Goal: Check status: Check status

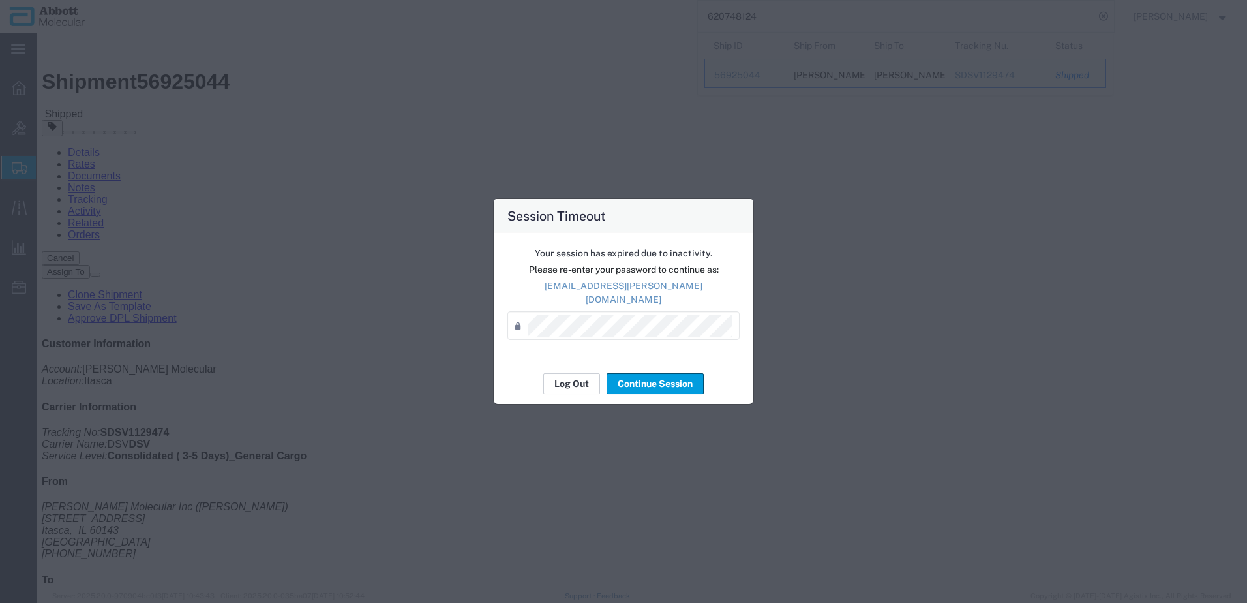
scroll to position [261, 0]
click at [562, 379] on button "Log Out" at bounding box center [571, 383] width 57 height 21
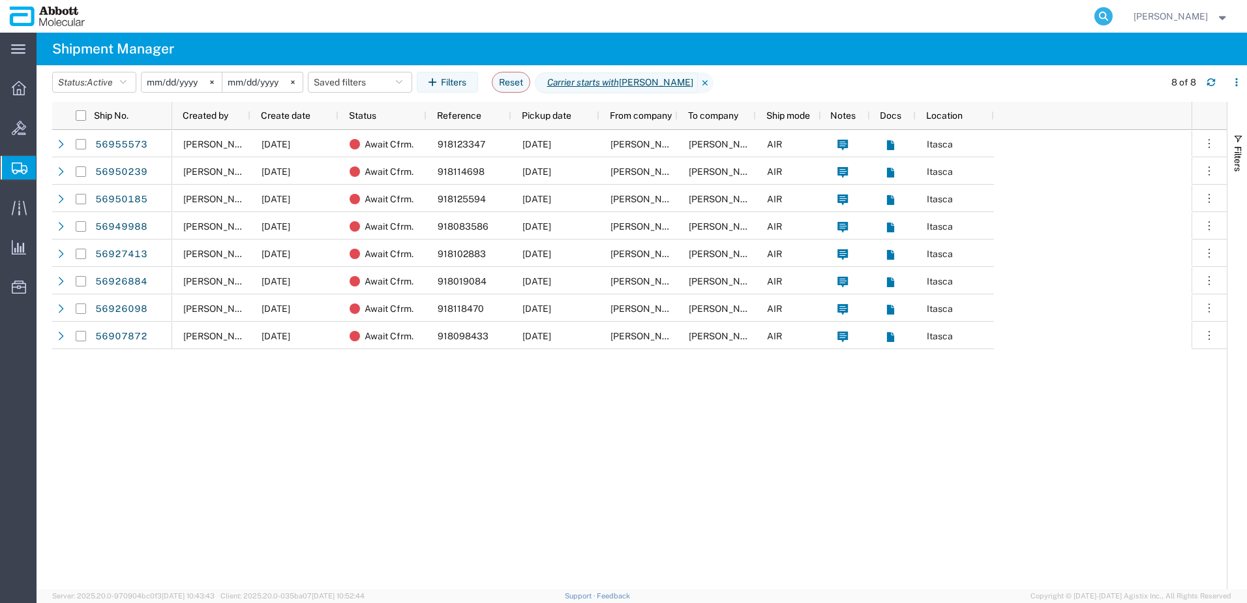
click at [1112, 16] on icon at bounding box center [1103, 16] width 18 height 18
paste input "405910692120"
type input "405910692120"
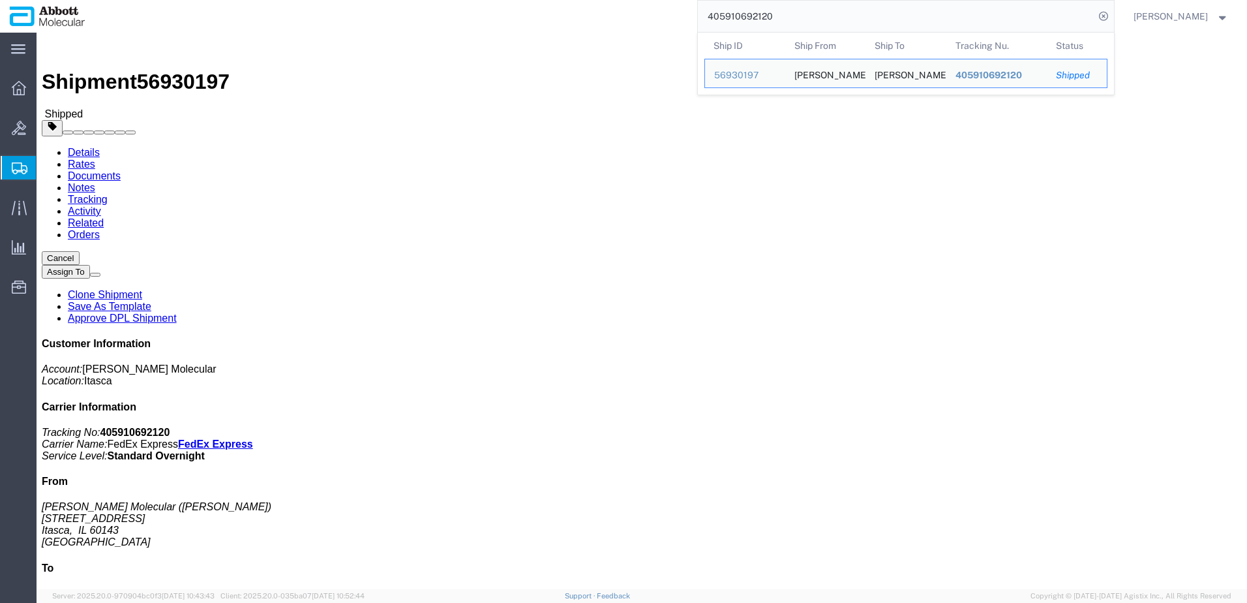
click div "Ship From Abbott Molecular (Jason Licari) 1015 W Devon Ave Itasca, IL 60143 Uni…"
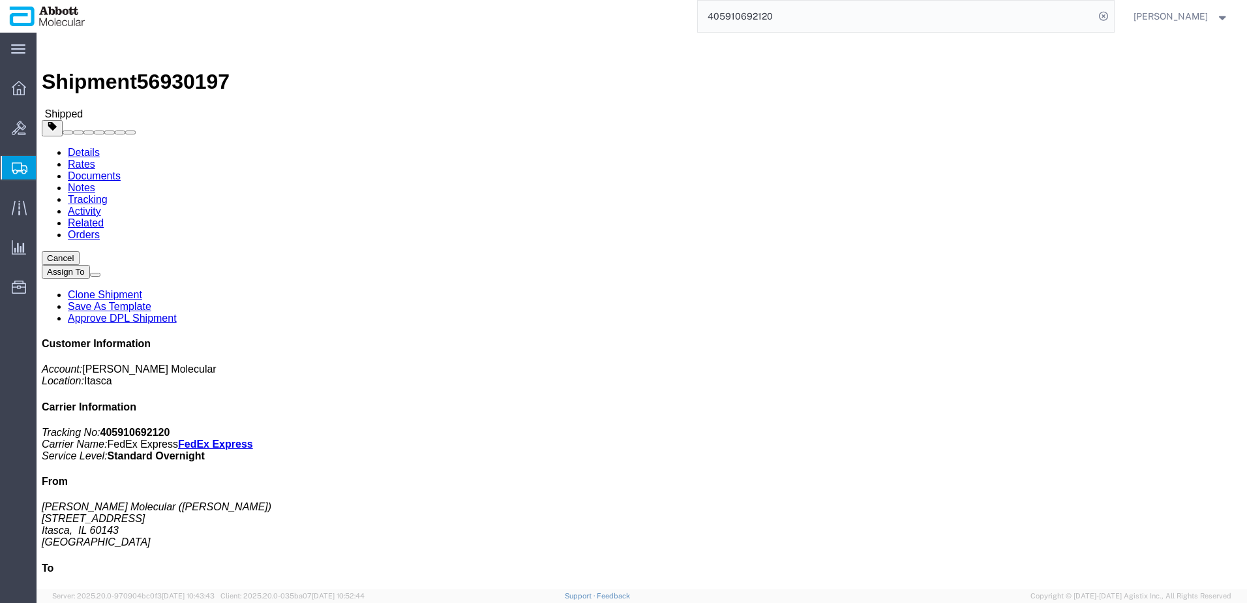
click at [812, 16] on input "405910692120" at bounding box center [896, 16] width 396 height 31
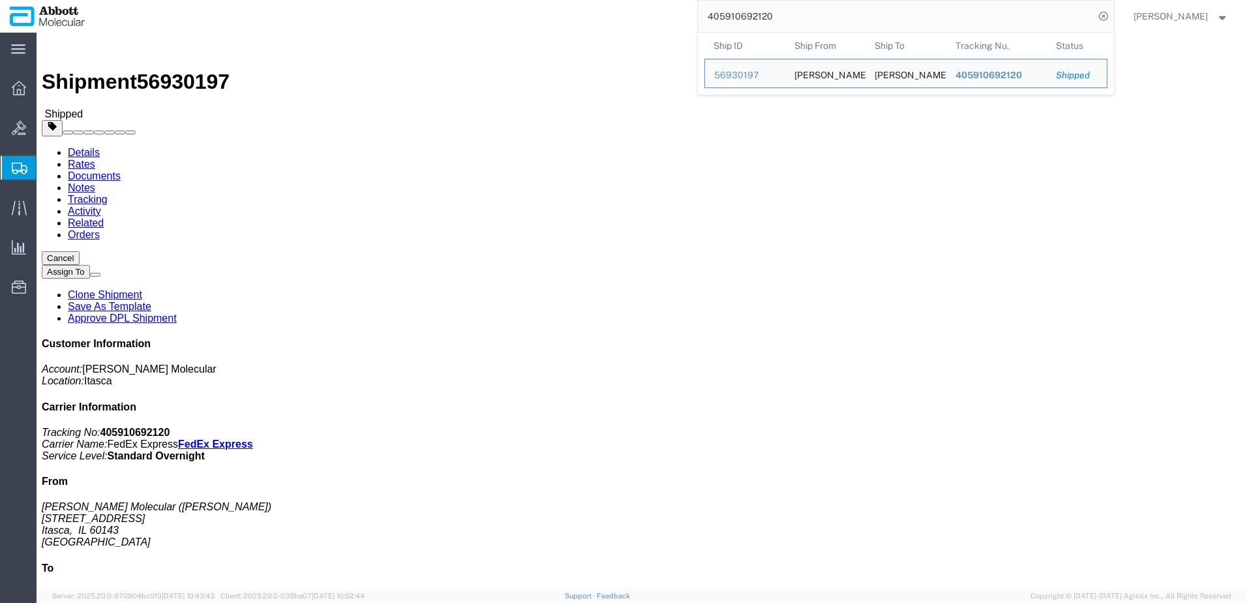
drag, startPoint x: 819, startPoint y: 11, endPoint x: 715, endPoint y: 23, distance: 105.1
click at [715, 23] on div "405910692120 Ship ID Ship From Ship To Tracking Nu. Status Ship ID 56930197 Shi…" at bounding box center [605, 16] width 1020 height 33
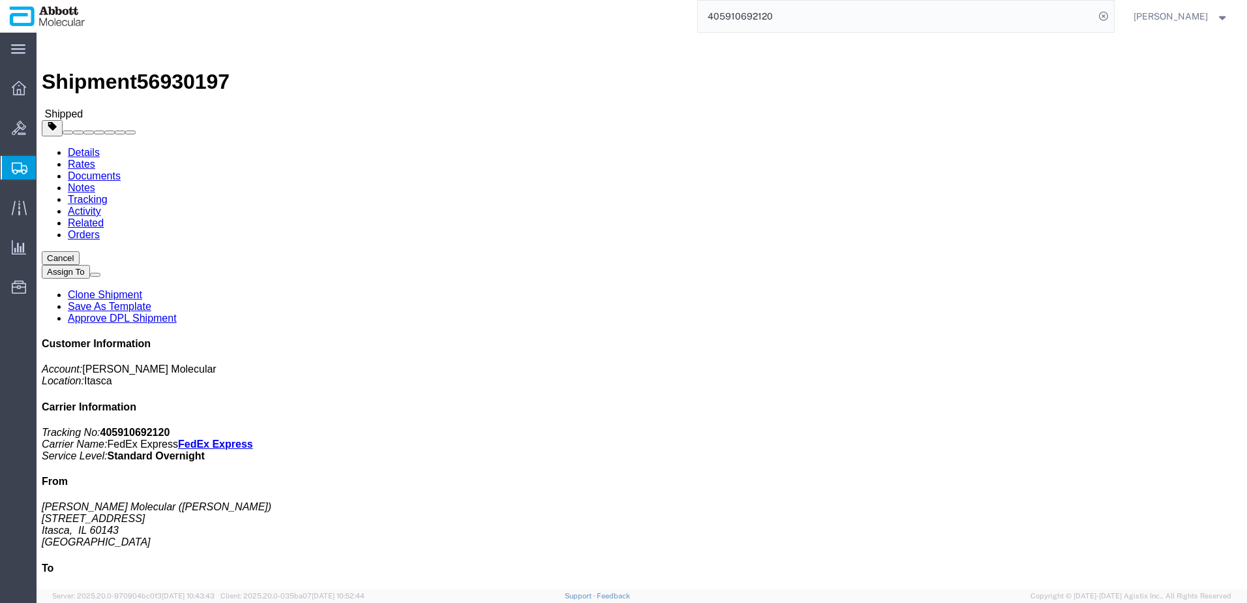
click b "529495682"
click b "0002272878"
copy b "0002272878"
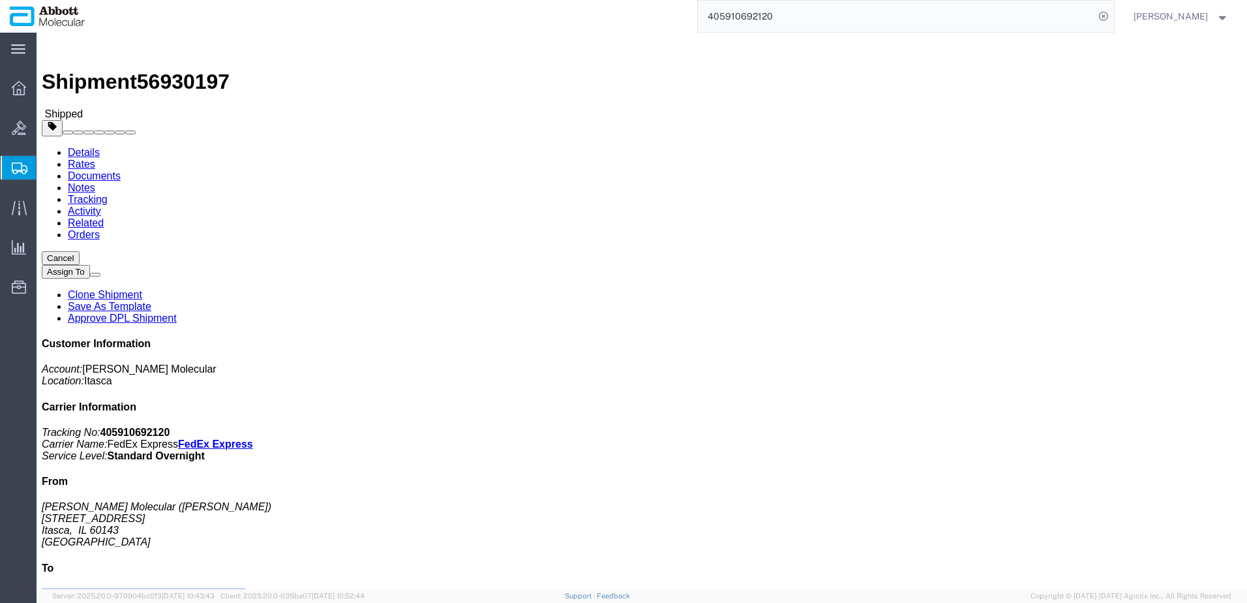
drag, startPoint x: 965, startPoint y: 323, endPoint x: 1032, endPoint y: 359, distance: 75.6
click address "MARY HITCHCOCK MEMORIAL HOSPI... () 50 LABOMBARD RD N LEBANON, NH 037661400 Uni…"
copy address "MARY HITCHCOCK MEMORIAL HOSPI... () 50 LABOMBARD RD N LEBANON, NH 037661400 Uni…"
